Goal: Navigation & Orientation: Find specific page/section

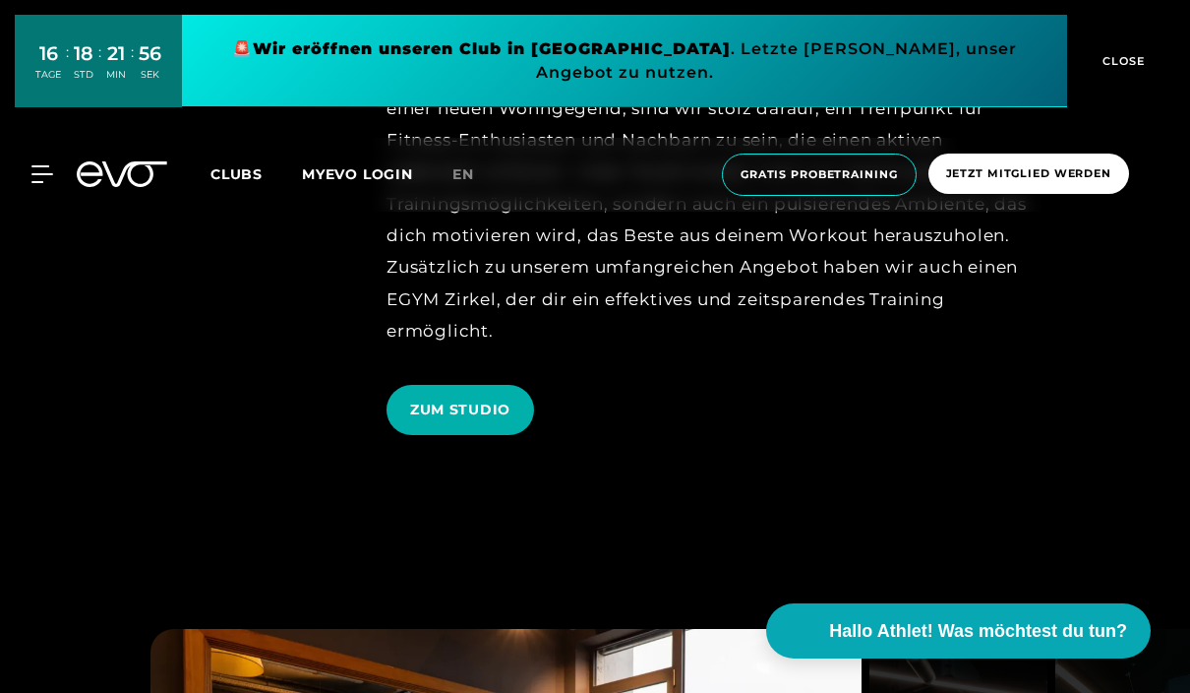
scroll to position [2969, 0]
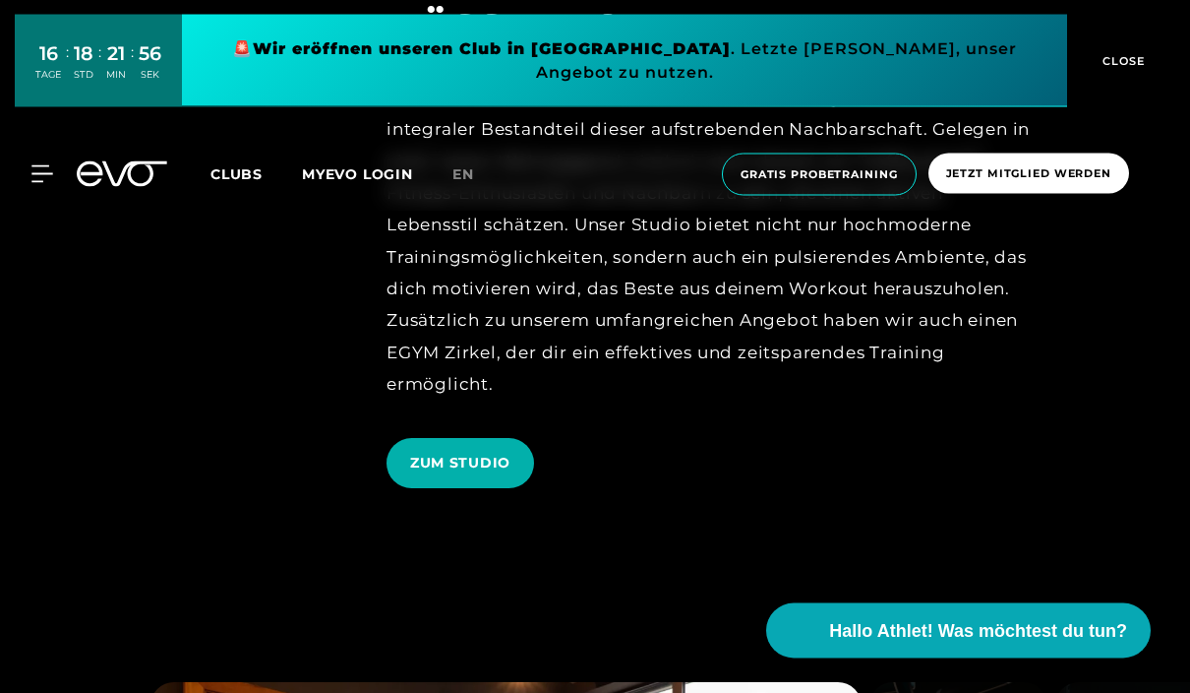
click at [249, 165] on span "Clubs" at bounding box center [237, 174] width 52 height 18
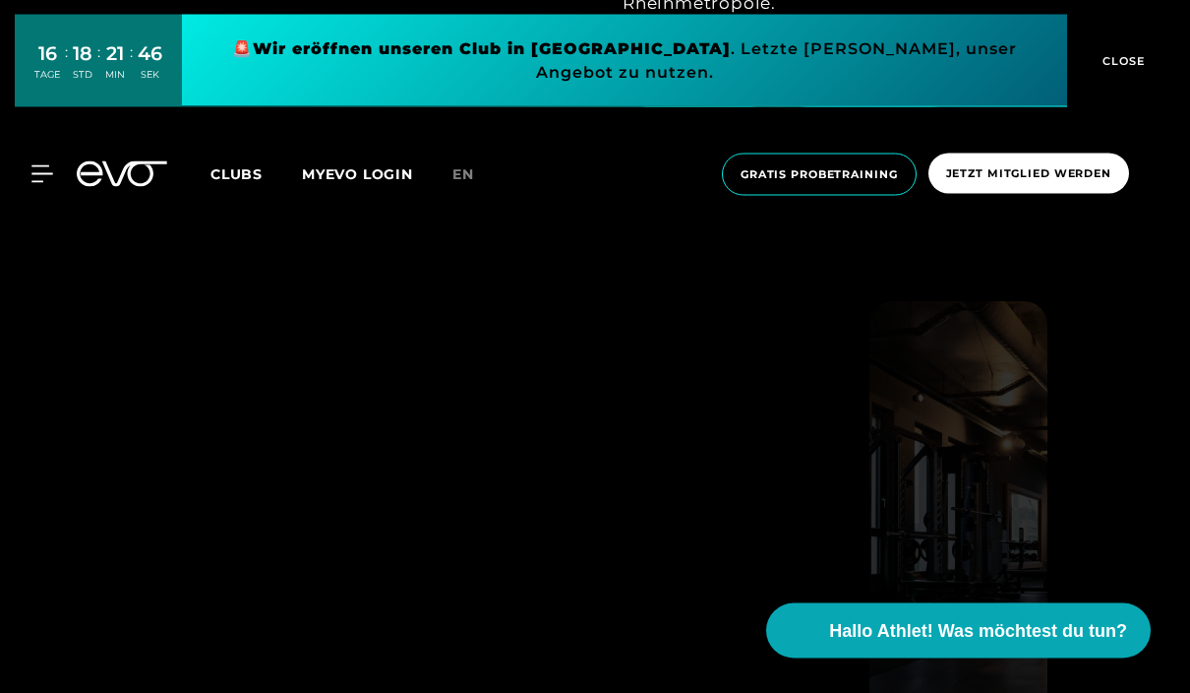
scroll to position [3412, 0]
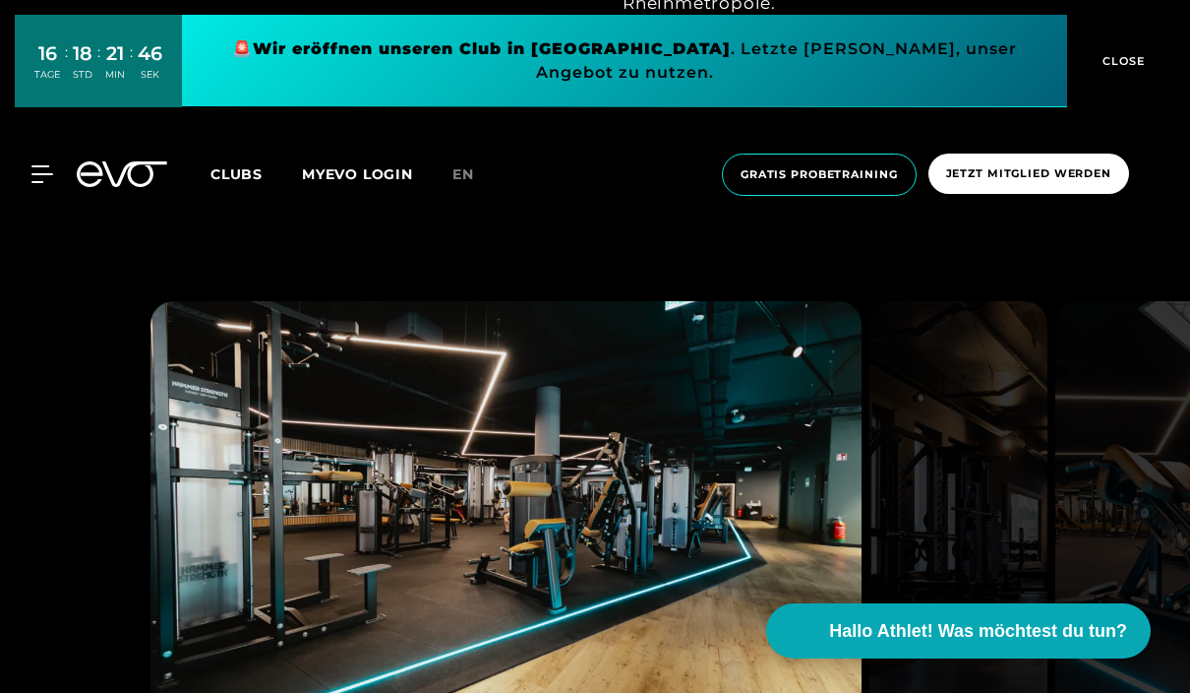
click at [904, 92] on span "EVO UNTERBILK" at bounding box center [870, 82] width 126 height 21
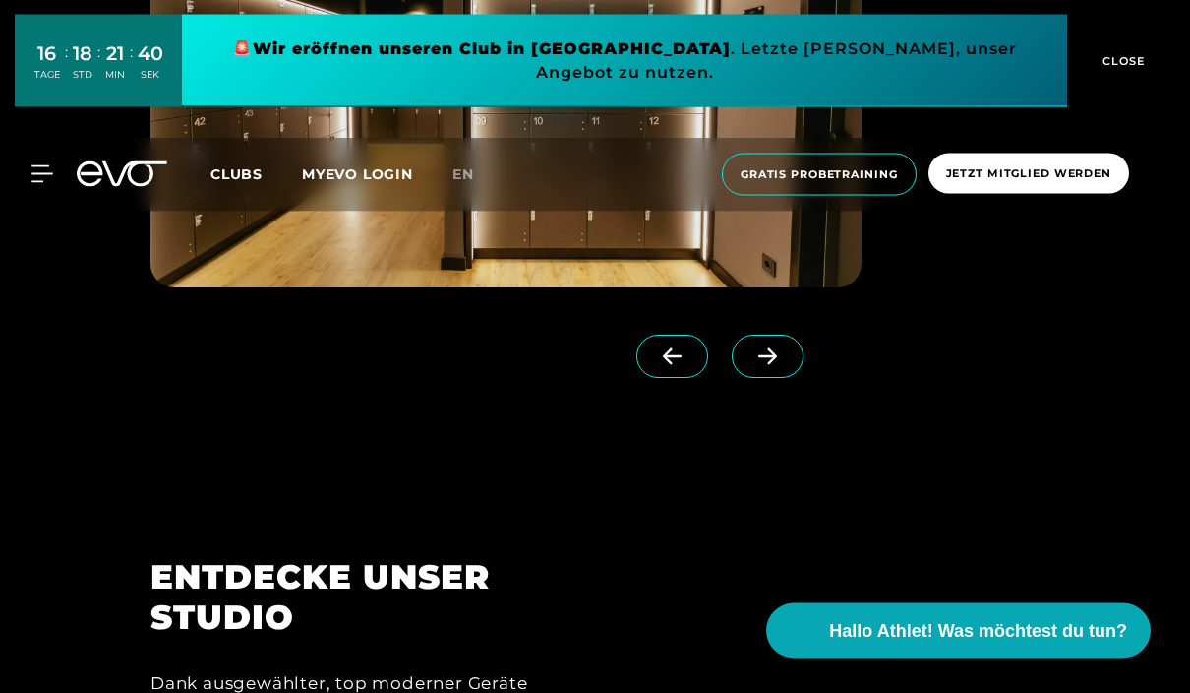
scroll to position [1766, 0]
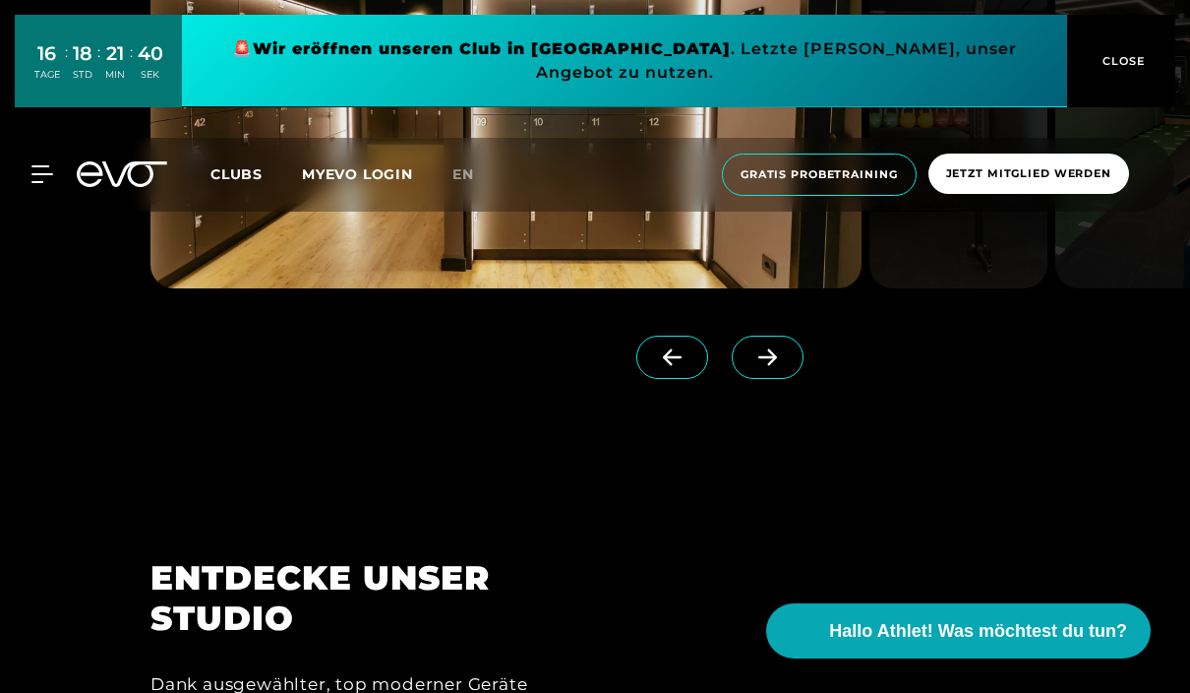
click at [786, 379] on span at bounding box center [768, 356] width 72 height 43
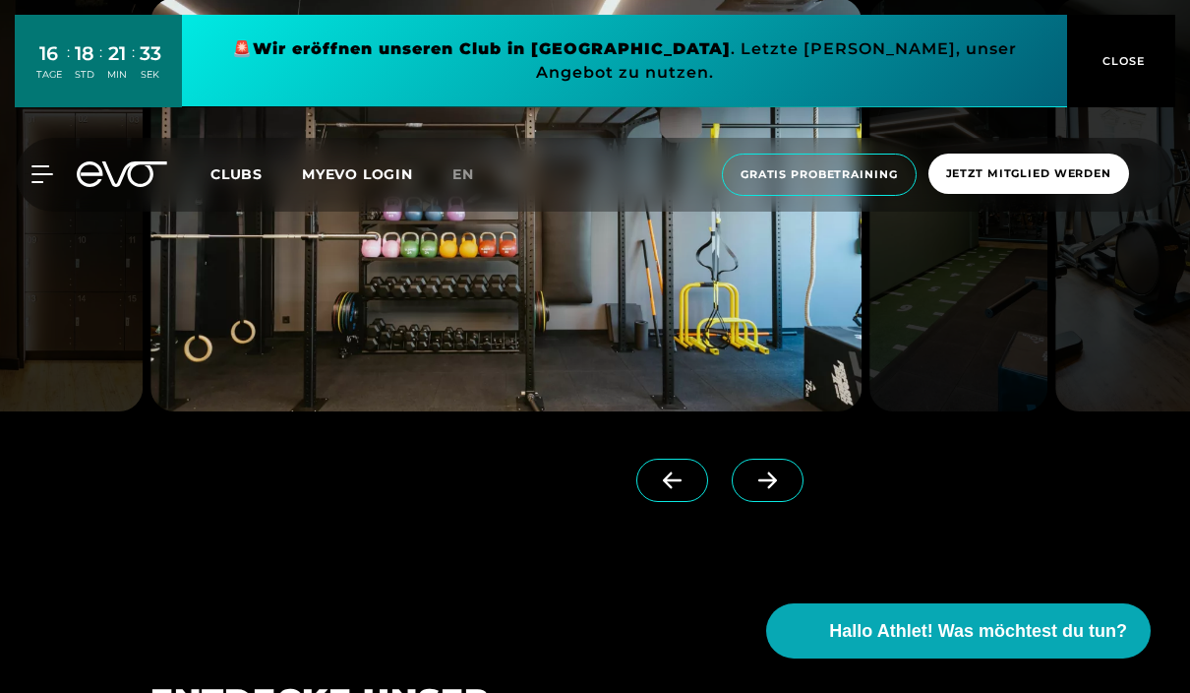
scroll to position [1642, 0]
click at [779, 490] on icon at bounding box center [768, 481] width 34 height 18
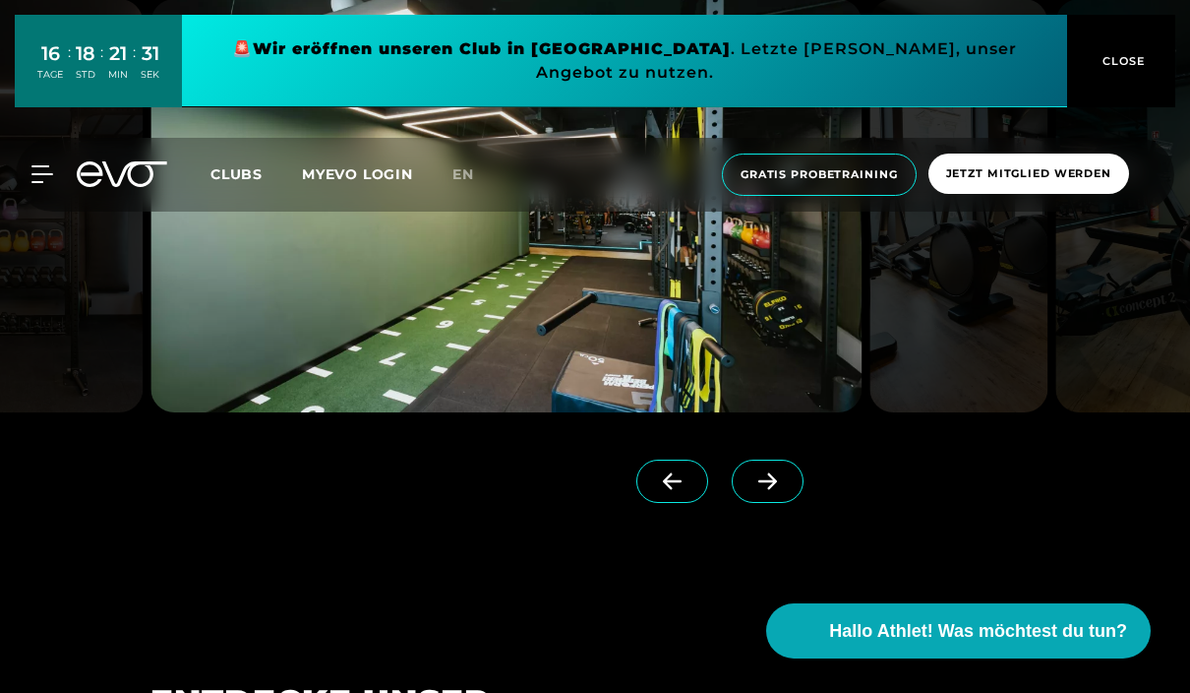
click at [775, 503] on span at bounding box center [768, 480] width 72 height 43
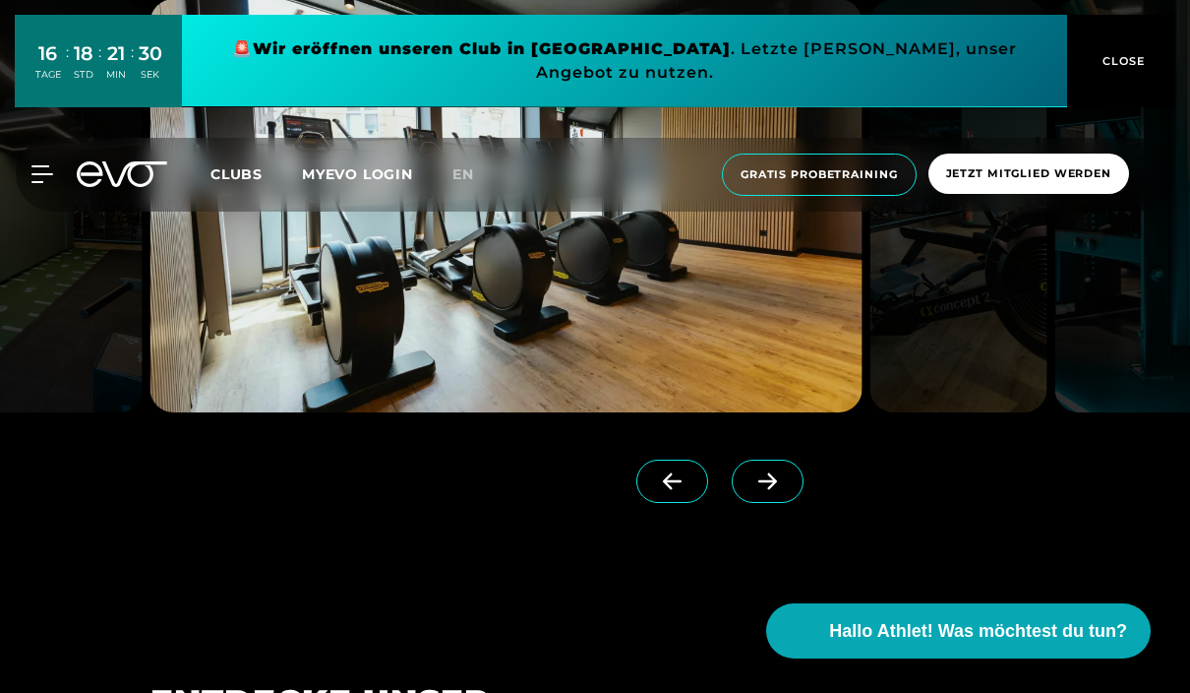
click at [774, 490] on icon at bounding box center [768, 481] width 34 height 18
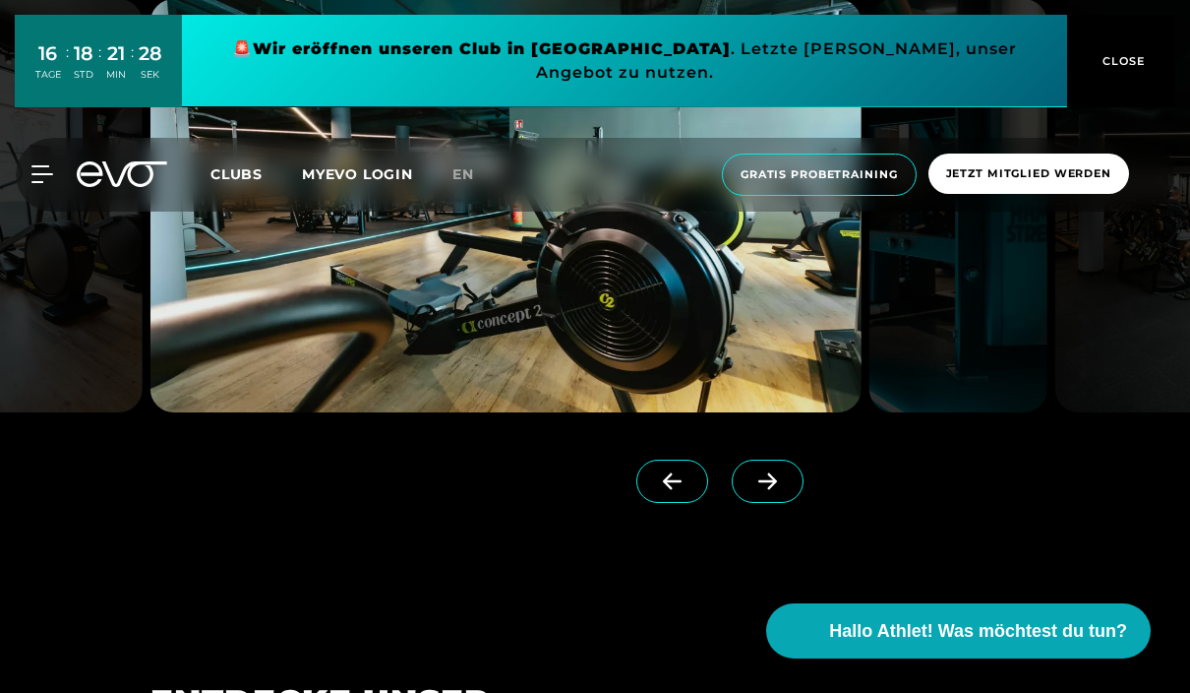
click at [773, 490] on icon at bounding box center [768, 481] width 34 height 18
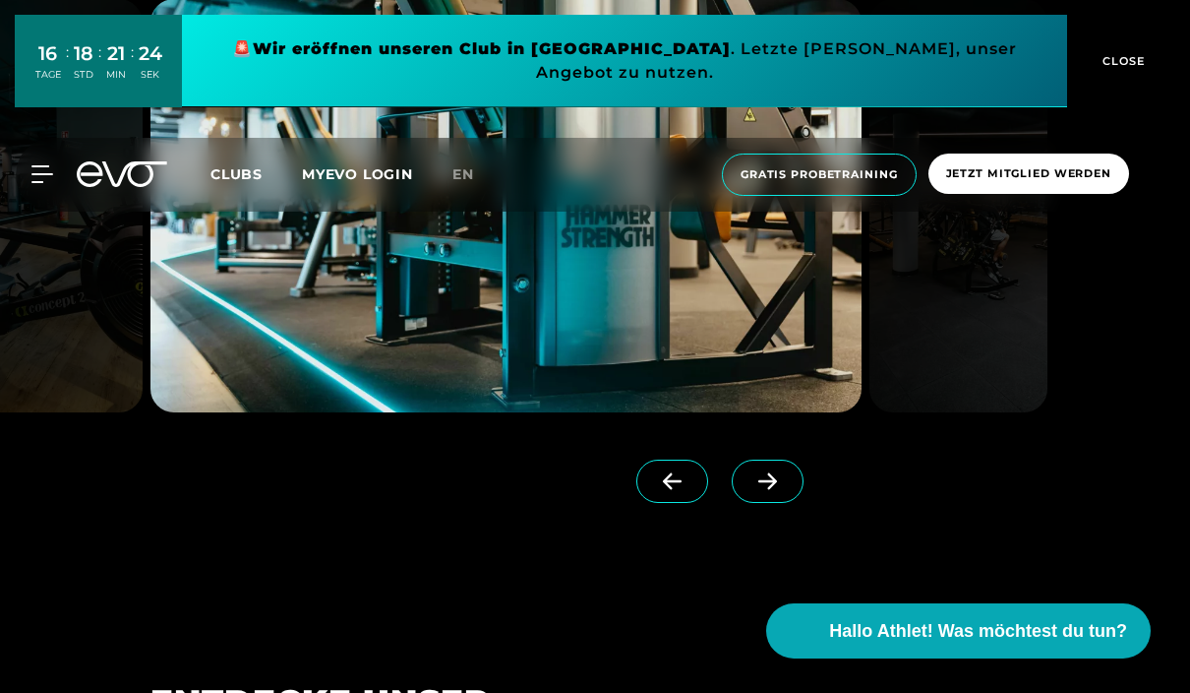
click at [769, 490] on icon at bounding box center [768, 481] width 34 height 18
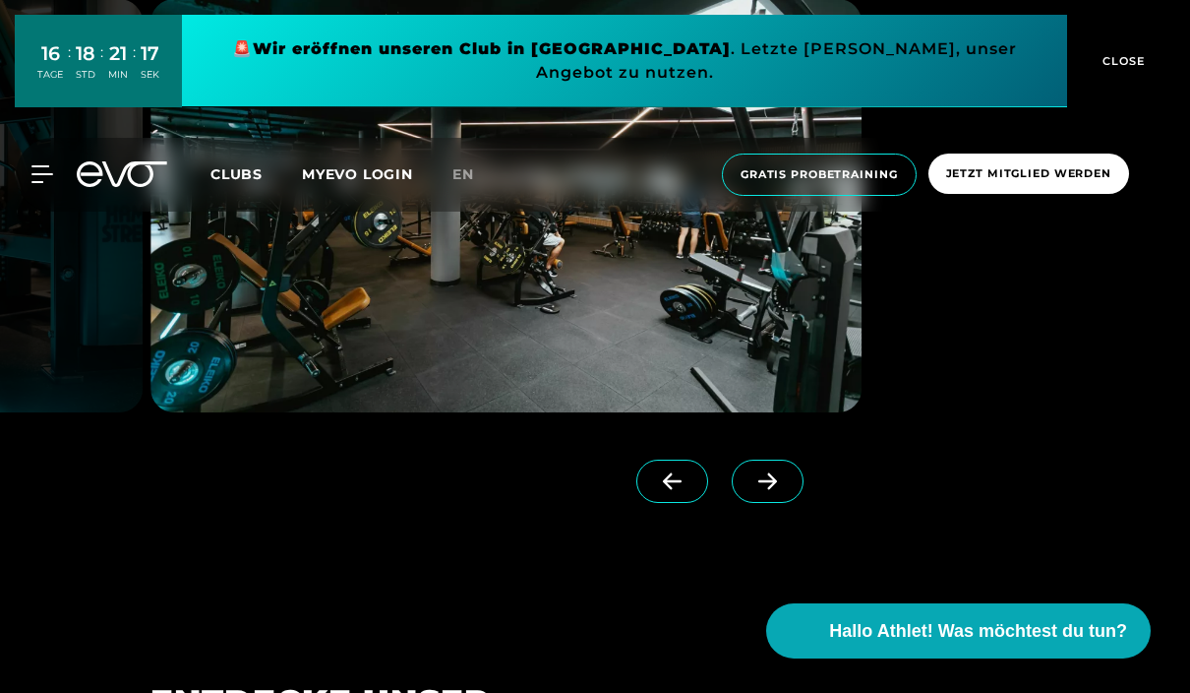
click at [766, 490] on icon at bounding box center [767, 481] width 19 height 17
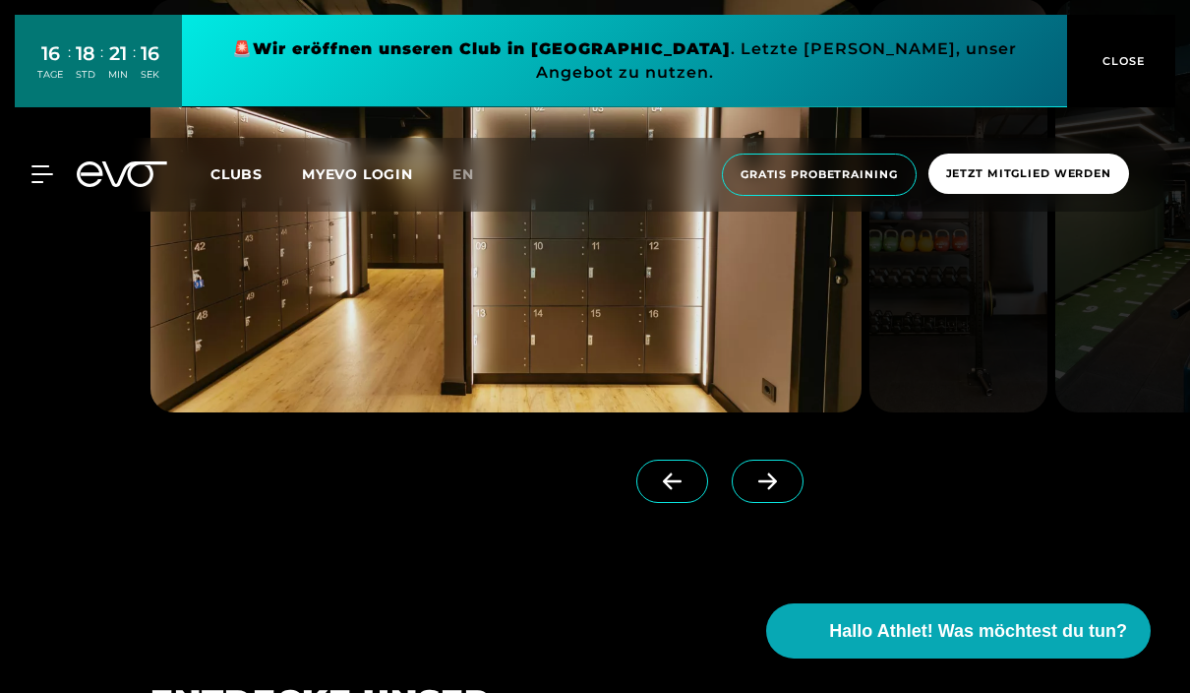
click at [770, 490] on icon at bounding box center [767, 481] width 19 height 17
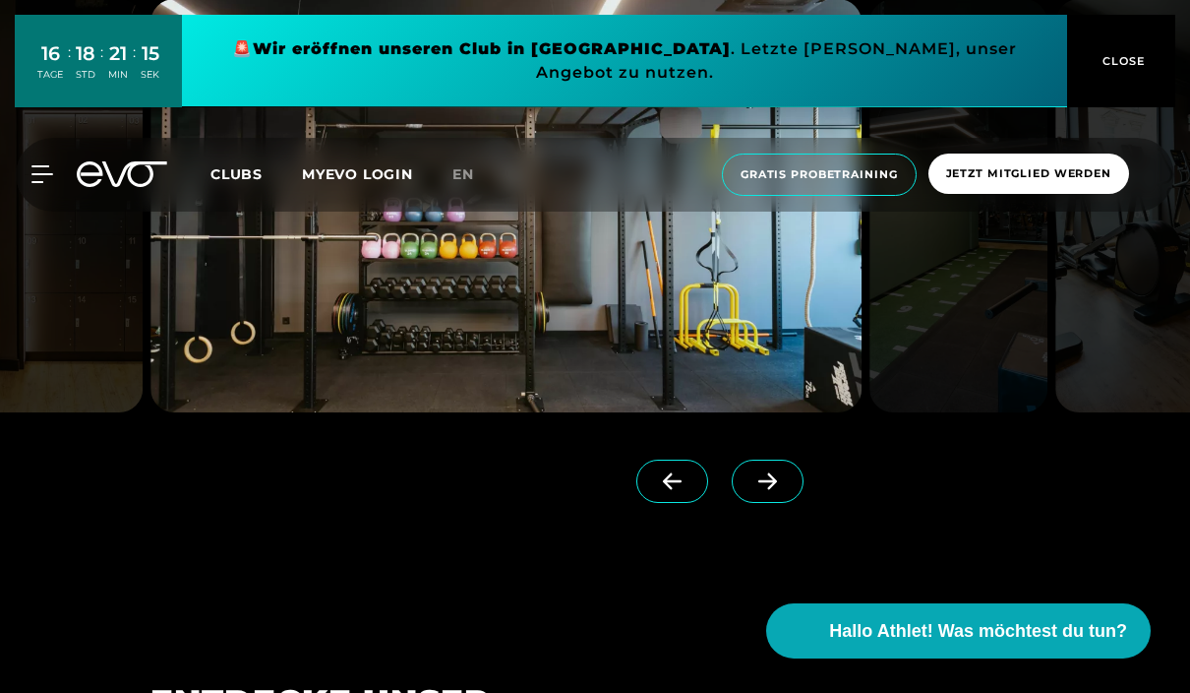
click at [767, 490] on icon at bounding box center [768, 481] width 34 height 18
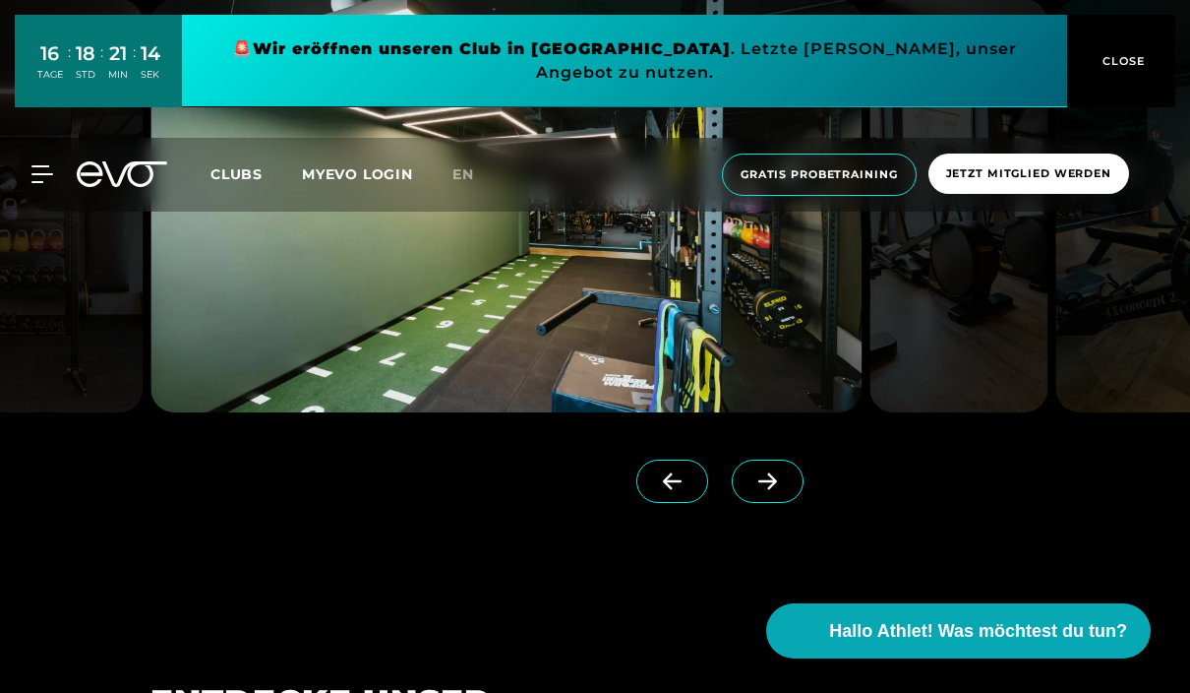
click at [766, 490] on icon at bounding box center [768, 481] width 34 height 18
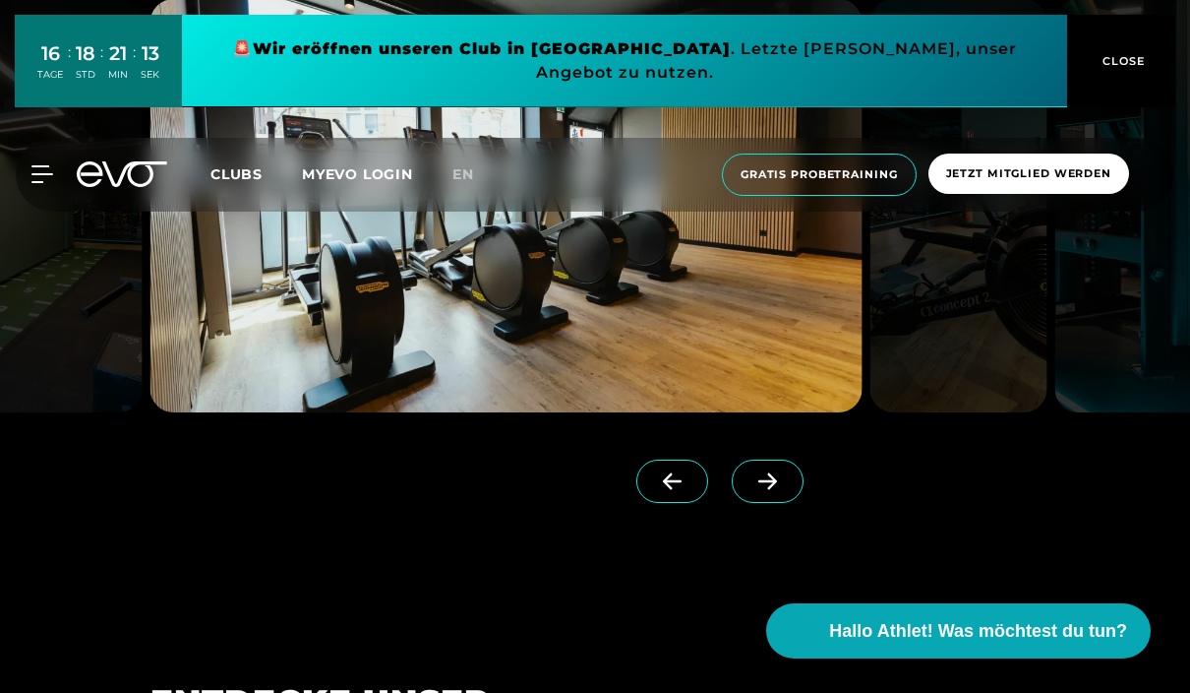
click at [764, 490] on icon at bounding box center [768, 481] width 34 height 18
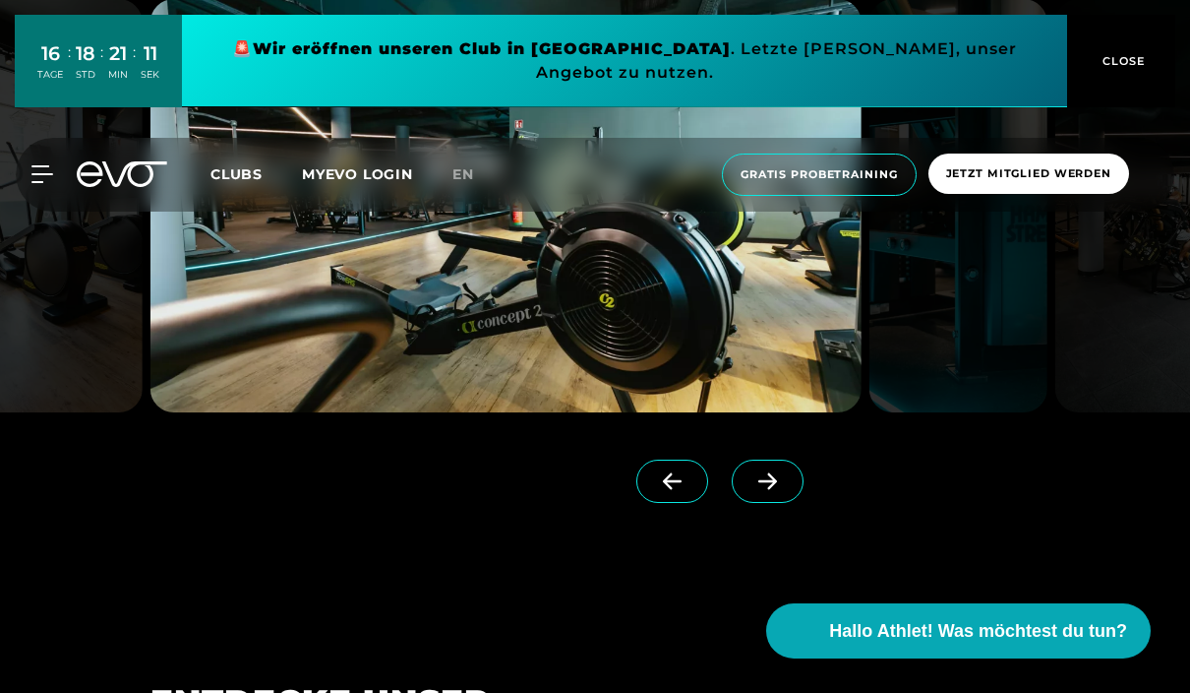
click at [764, 490] on icon at bounding box center [768, 481] width 34 height 18
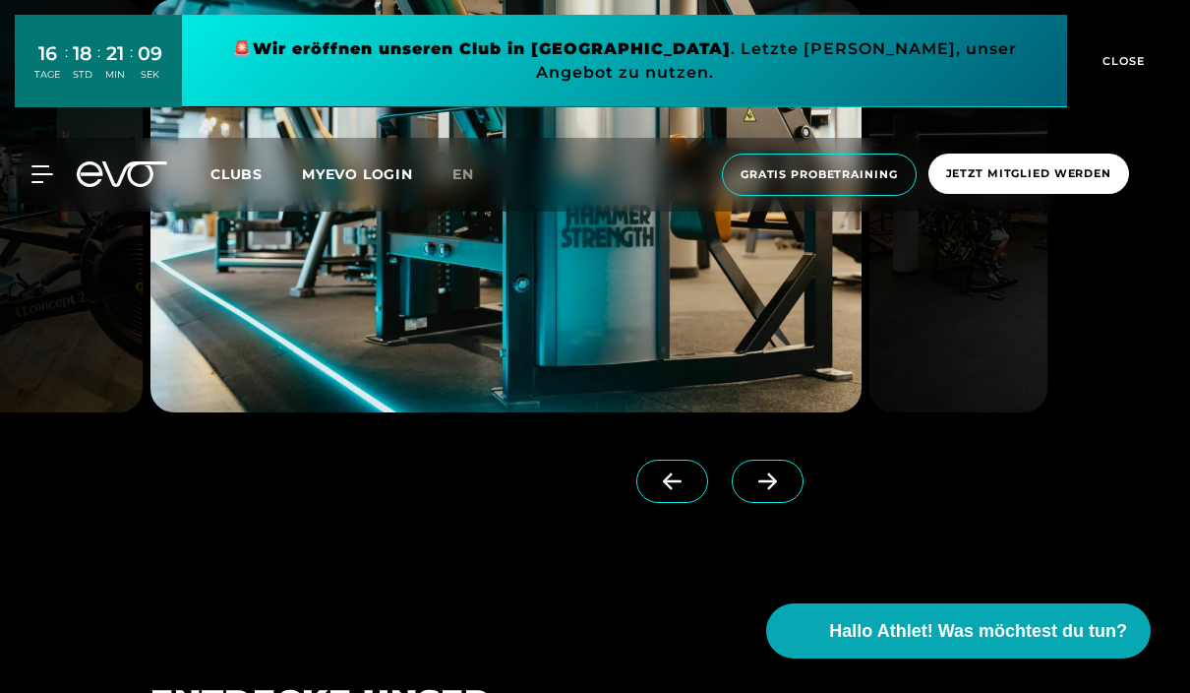
click at [763, 503] on span at bounding box center [768, 480] width 72 height 43
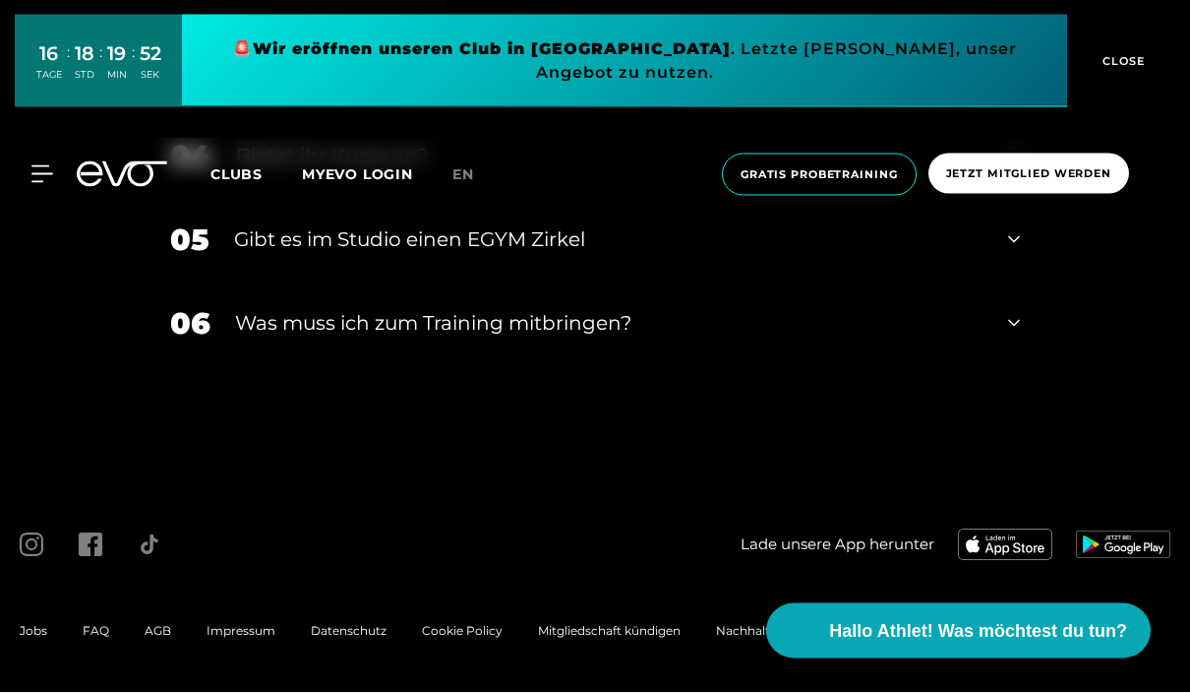
scroll to position [6983, 0]
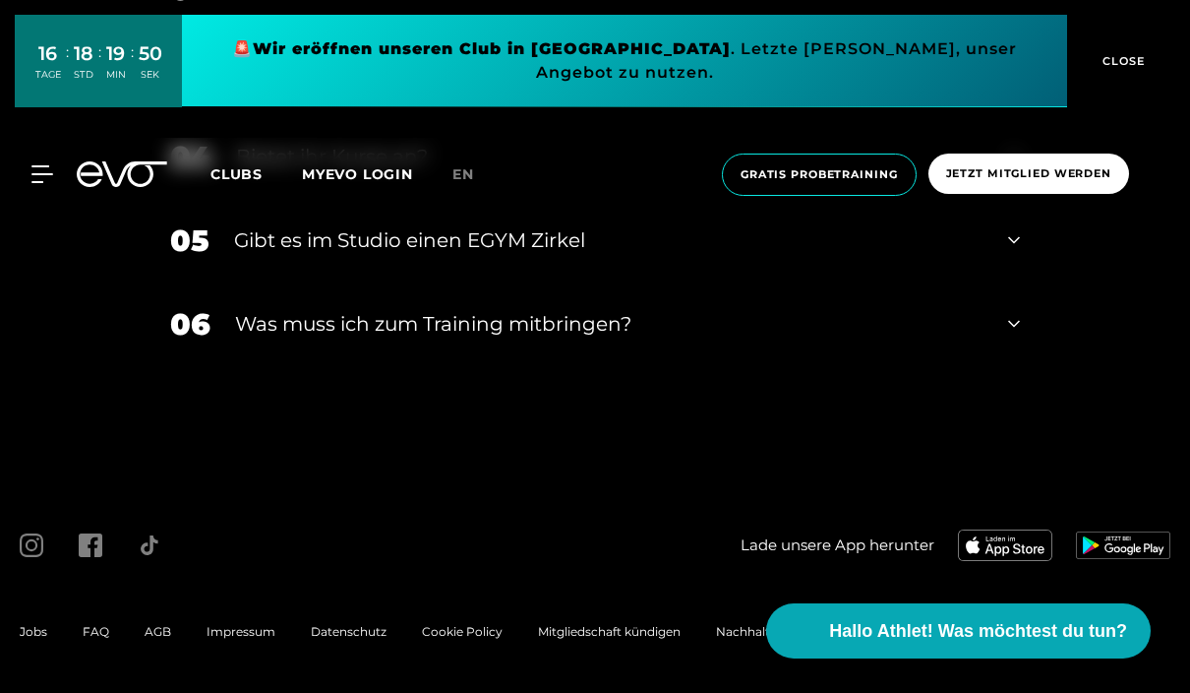
click at [1010, 252] on icon at bounding box center [1014, 240] width 12 height 24
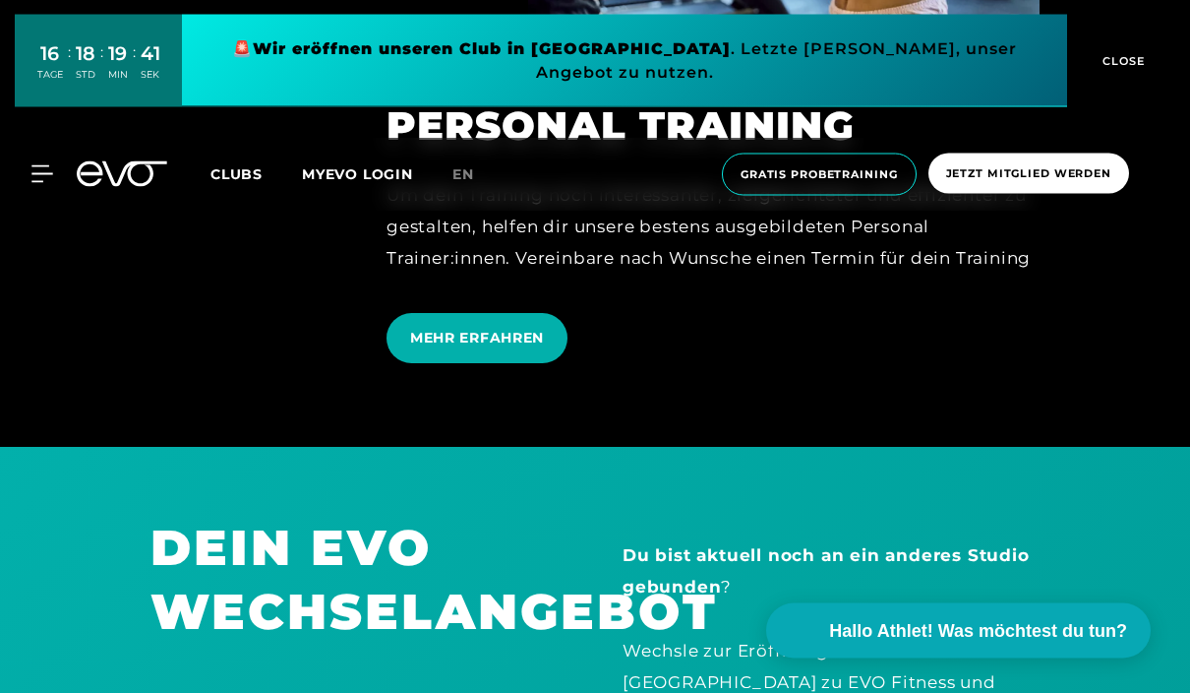
click at [450, 349] on span "MEHR ERFAHREN" at bounding box center [477, 339] width 134 height 21
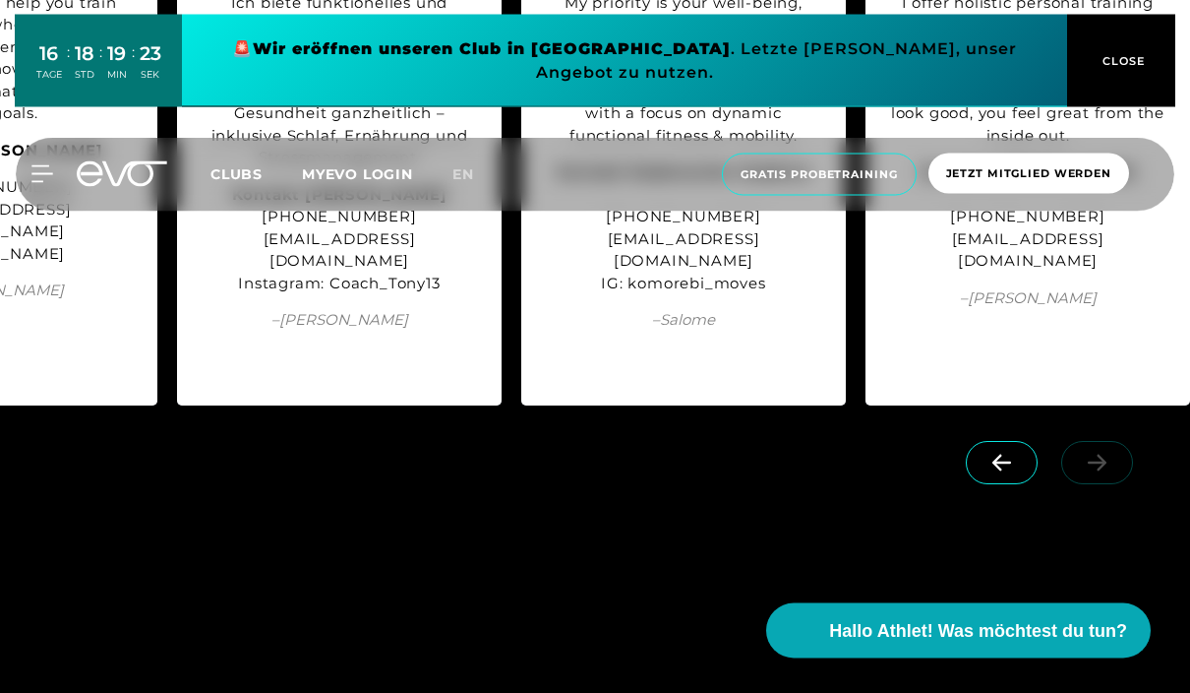
scroll to position [2476, 0]
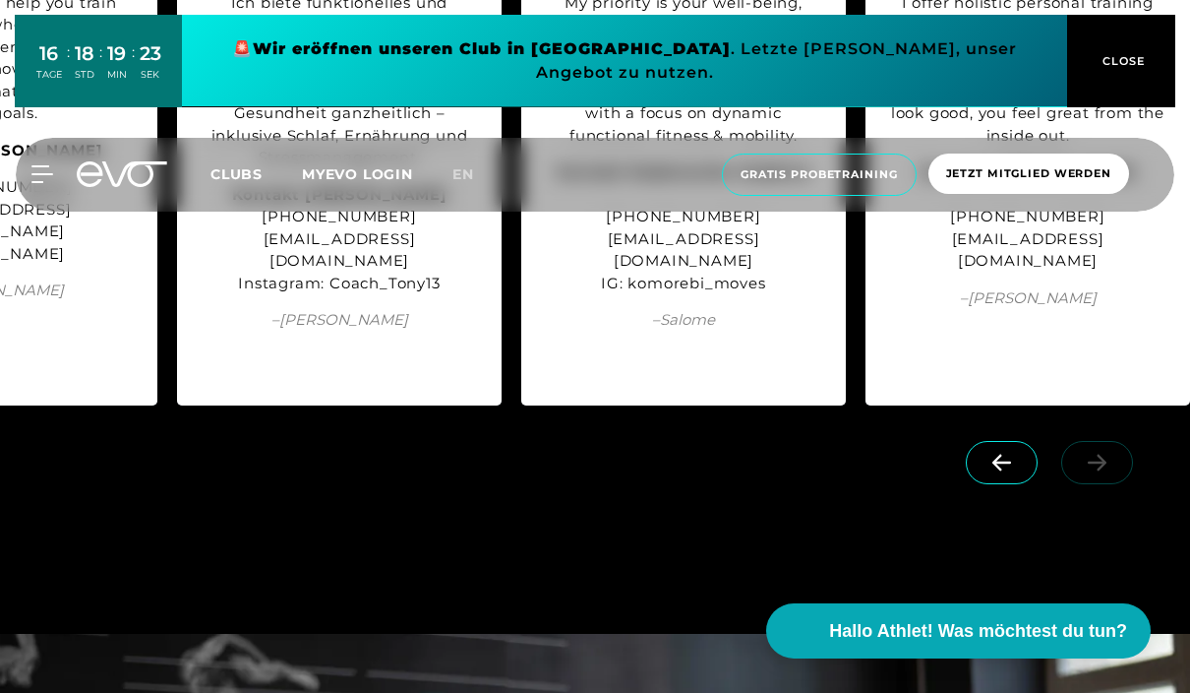
click at [1013, 484] on span at bounding box center [1002, 462] width 72 height 43
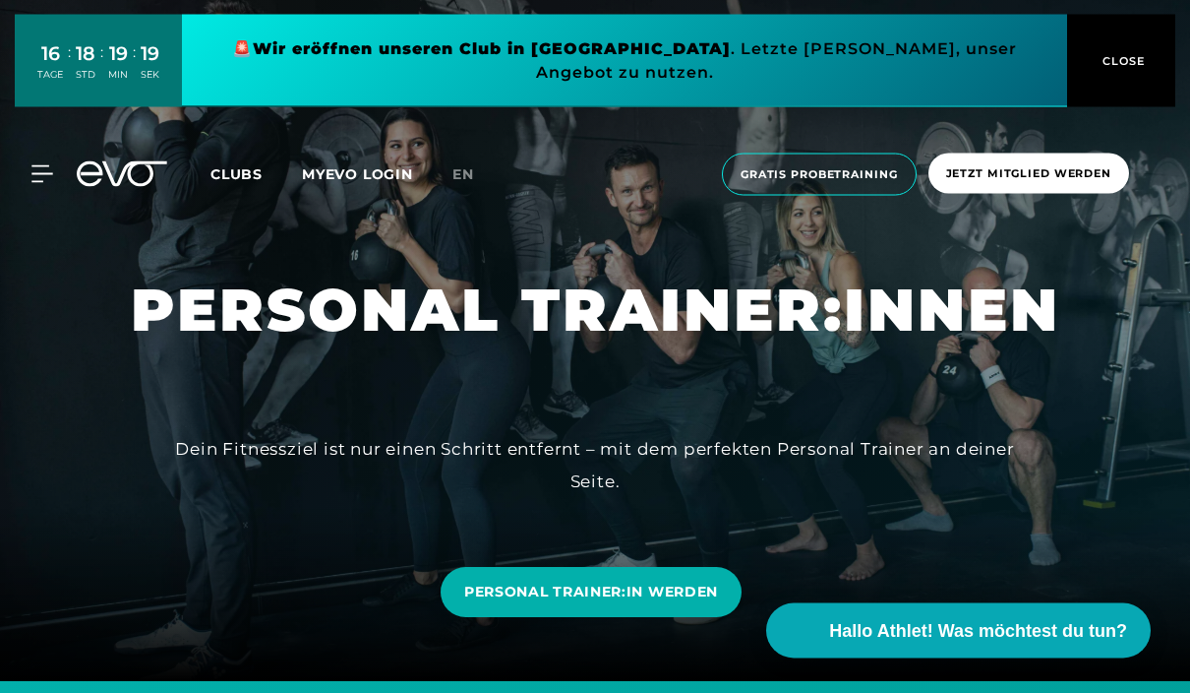
scroll to position [0, 0]
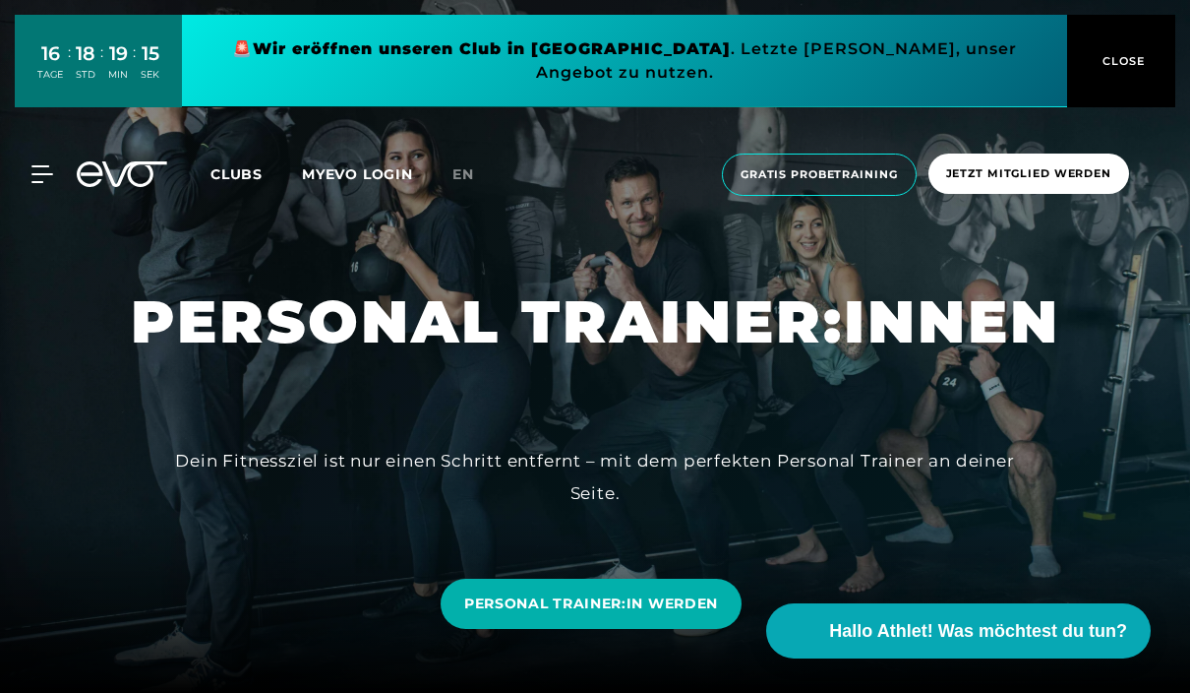
click at [246, 165] on span "Clubs" at bounding box center [237, 174] width 52 height 18
